Goal: Task Accomplishment & Management: Use online tool/utility

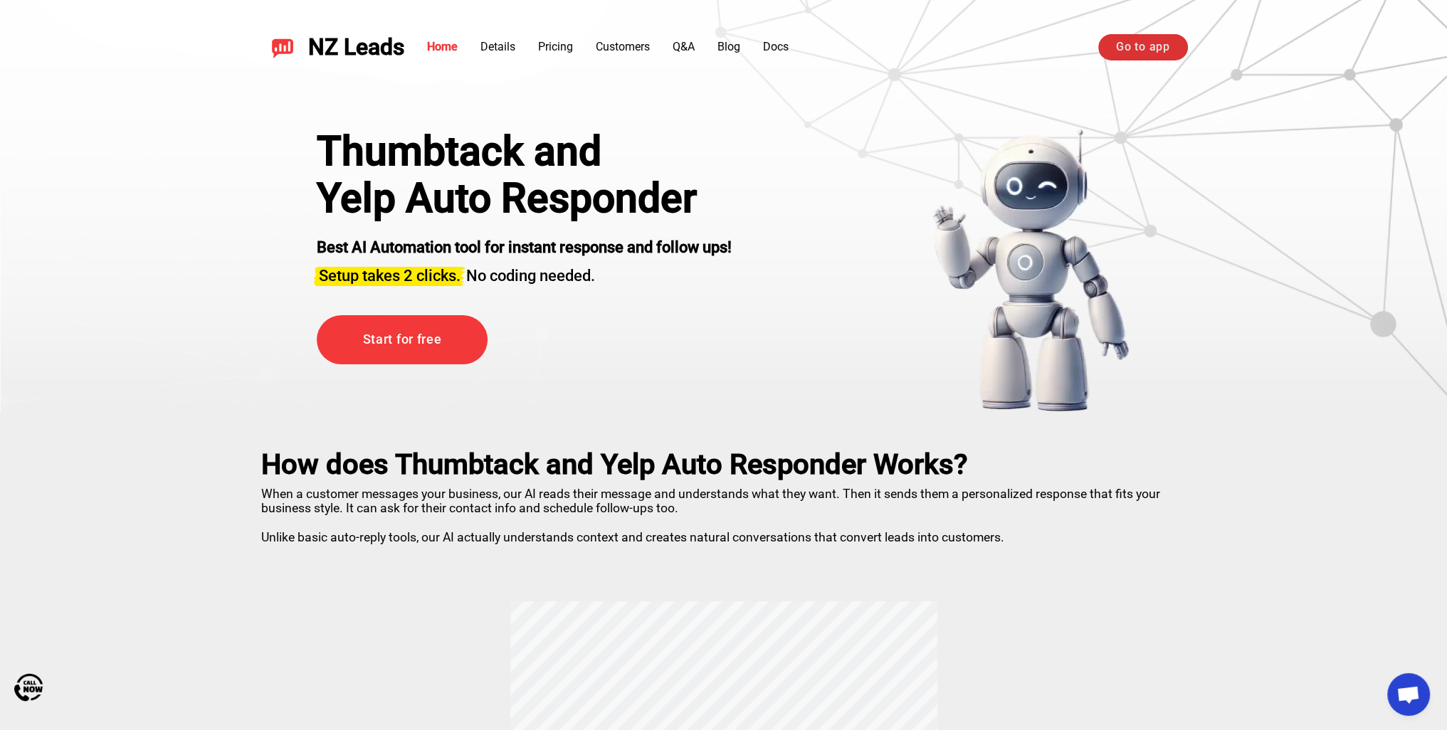
click at [1121, 53] on link "Go to app" at bounding box center [1142, 47] width 89 height 26
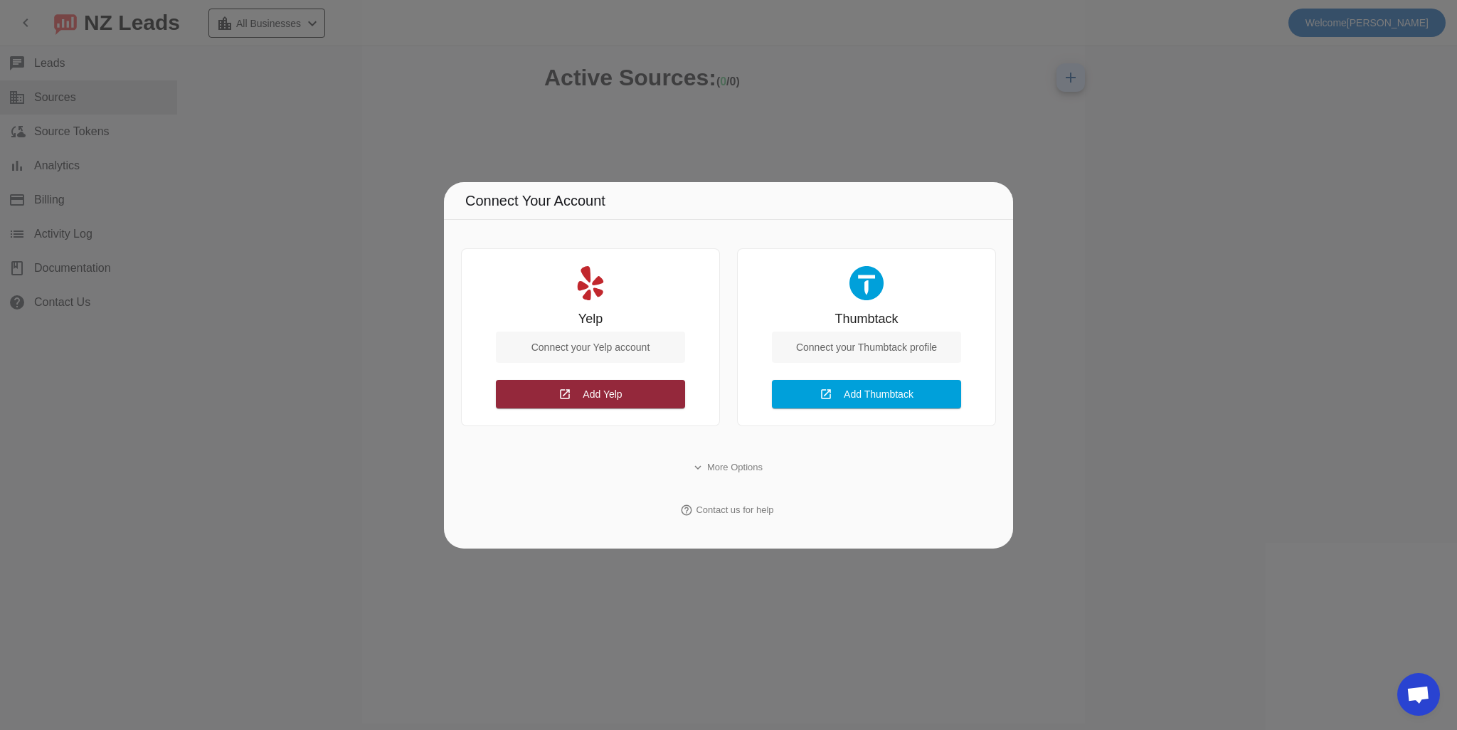
click at [593, 398] on span "Add Yelp" at bounding box center [602, 394] width 39 height 11
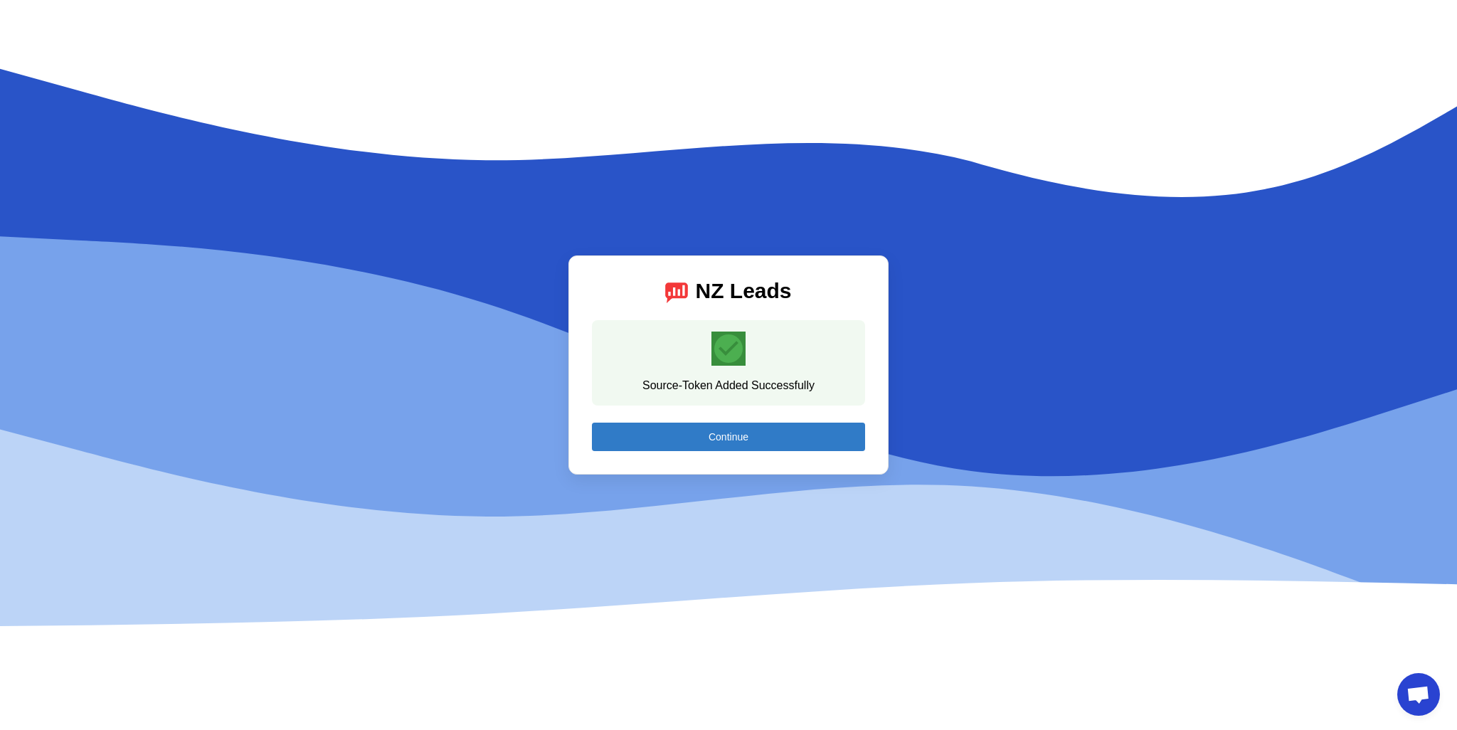
click at [729, 450] on span at bounding box center [728, 437] width 273 height 34
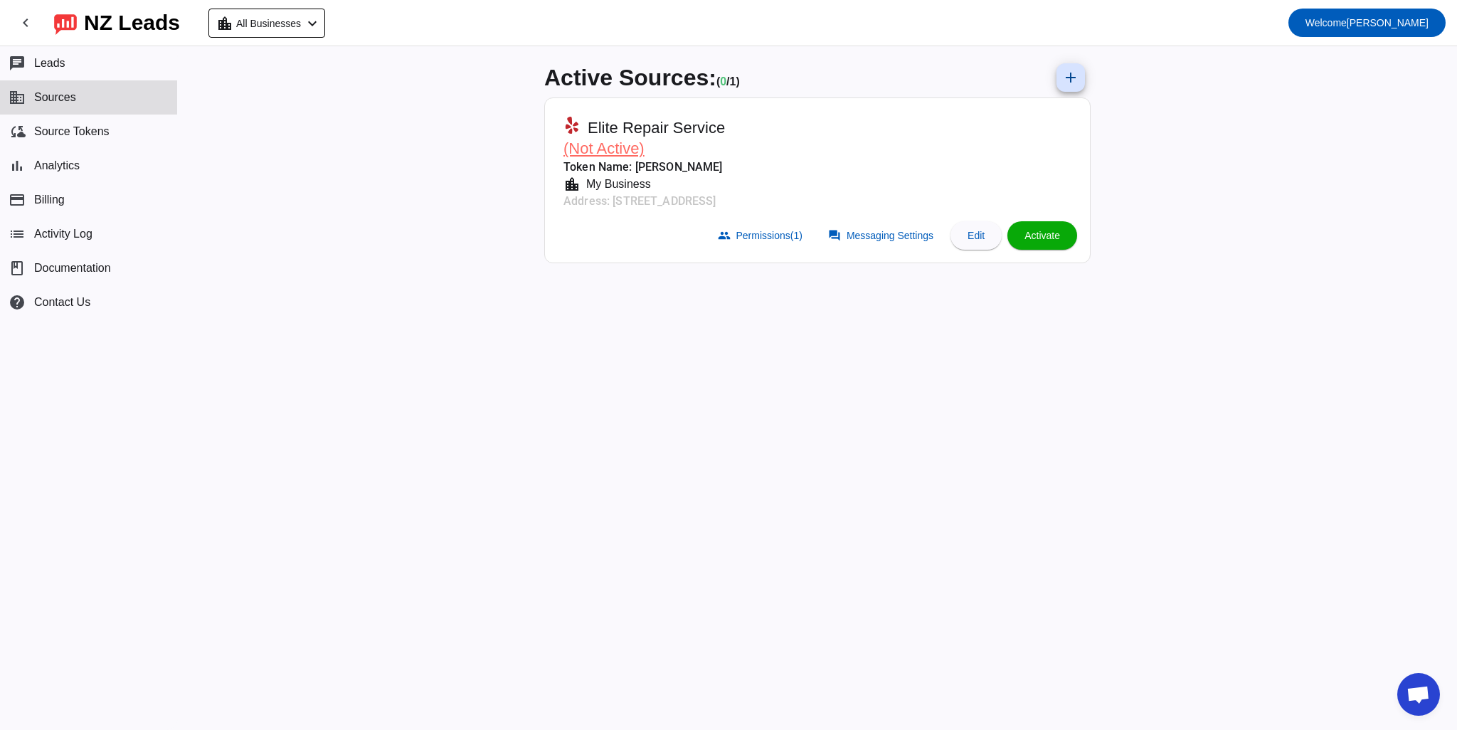
click at [675, 409] on div "Active Sources: ( 0 / 1) add Elite Repair Service (Not Active) Token Name: [PER…" at bounding box center [817, 388] width 569 height 684
click at [768, 339] on div "Active Sources: ( 0 / 1) add Elite Repair Service (Not Active) Token Name: Oleg…" at bounding box center [817, 388] width 569 height 684
click at [862, 242] on span at bounding box center [882, 235] width 125 height 28
